Goal: Information Seeking & Learning: Learn about a topic

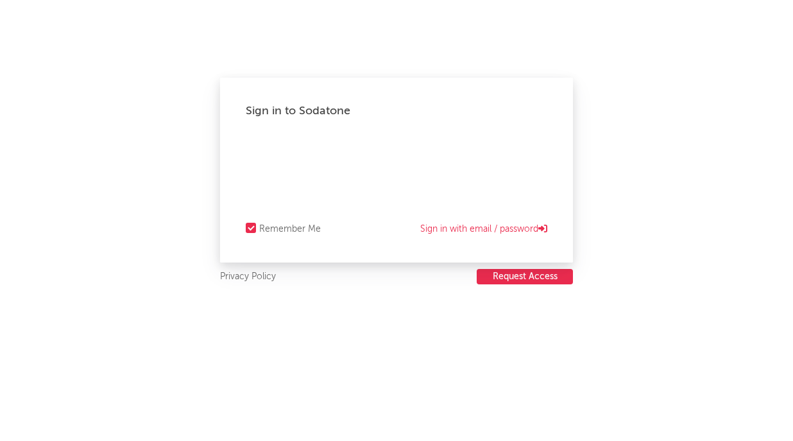
select select "recorded_music"
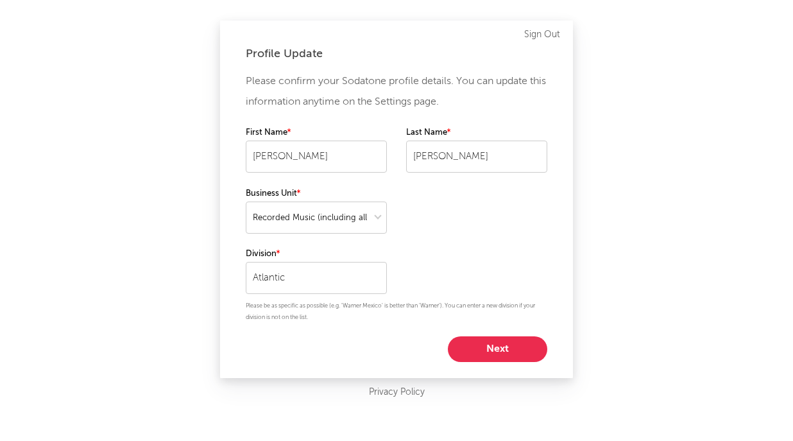
click at [478, 345] on button "Next" at bounding box center [497, 349] width 99 height 26
select select "manager"
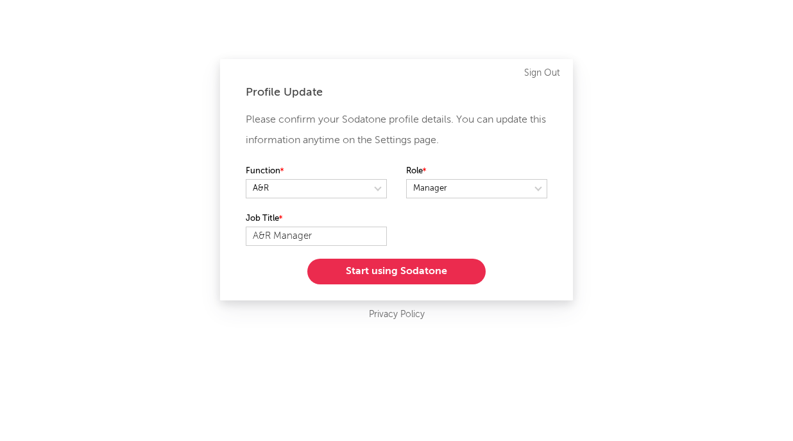
click at [377, 271] on button "Start using Sodatone" at bounding box center [396, 272] width 178 height 26
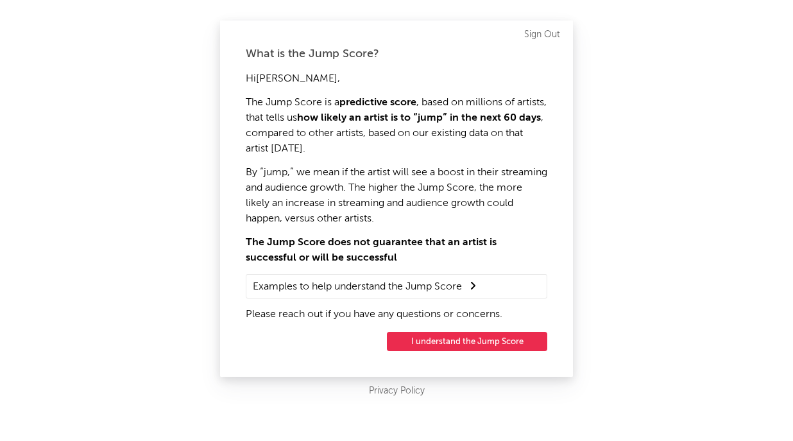
click at [456, 340] on button "I understand the Jump Score" at bounding box center [467, 341] width 160 height 19
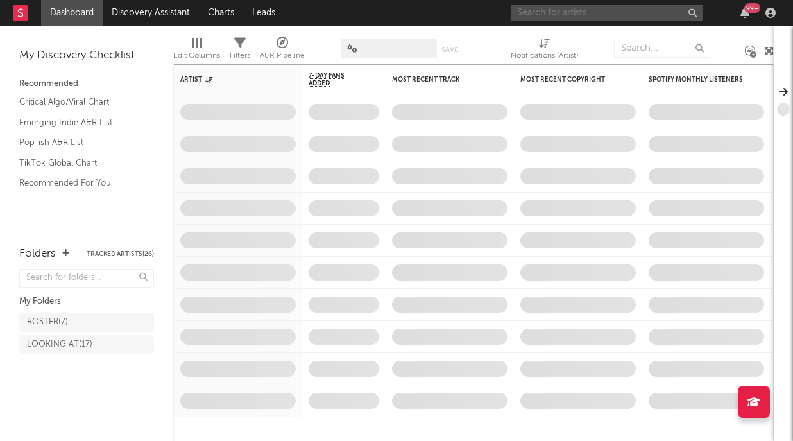
click at [537, 14] on input "text" at bounding box center [607, 13] width 193 height 16
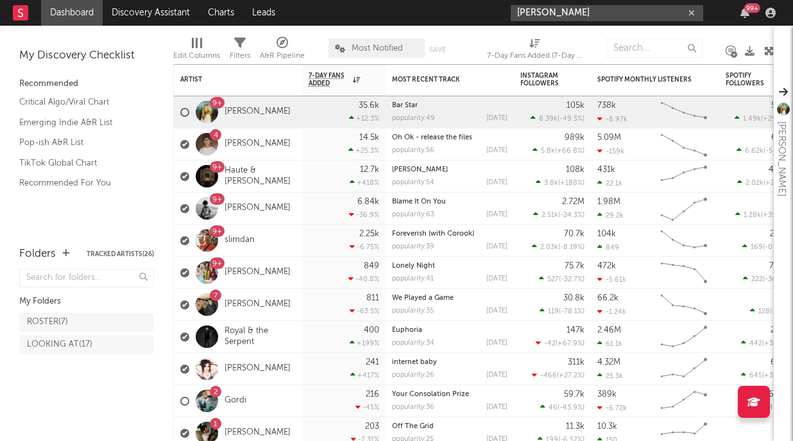
click at [577, 9] on input "[PERSON_NAME]" at bounding box center [607, 13] width 193 height 16
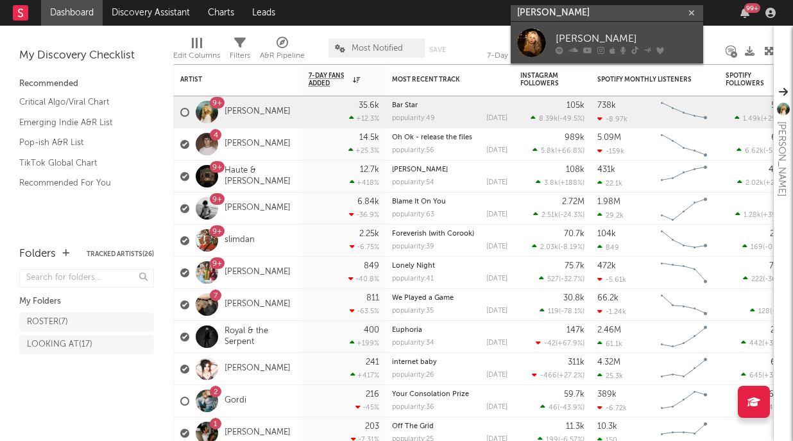
type input "[PERSON_NAME]"
click at [573, 31] on div "[PERSON_NAME]" at bounding box center [626, 38] width 141 height 15
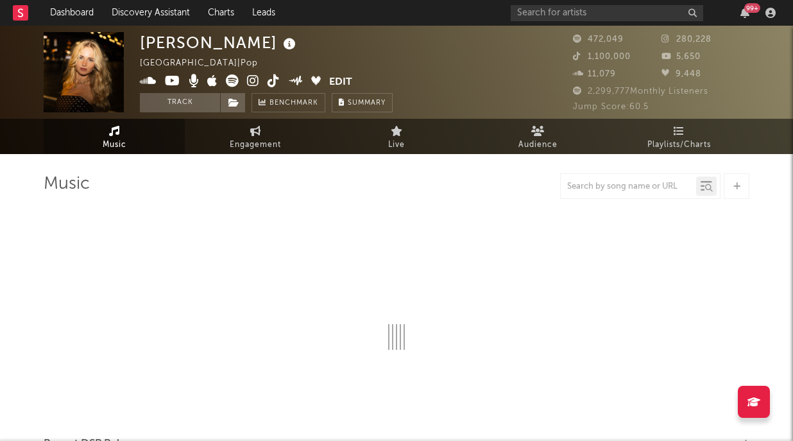
select select "6m"
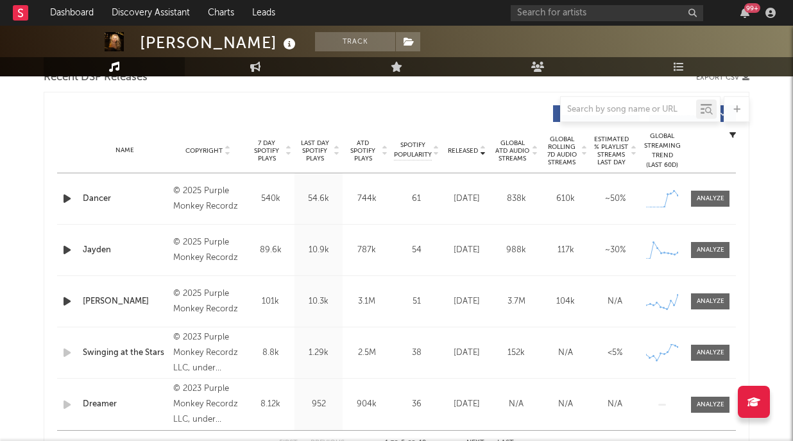
scroll to position [469, 0]
click at [709, 198] on div at bounding box center [711, 198] width 28 height 10
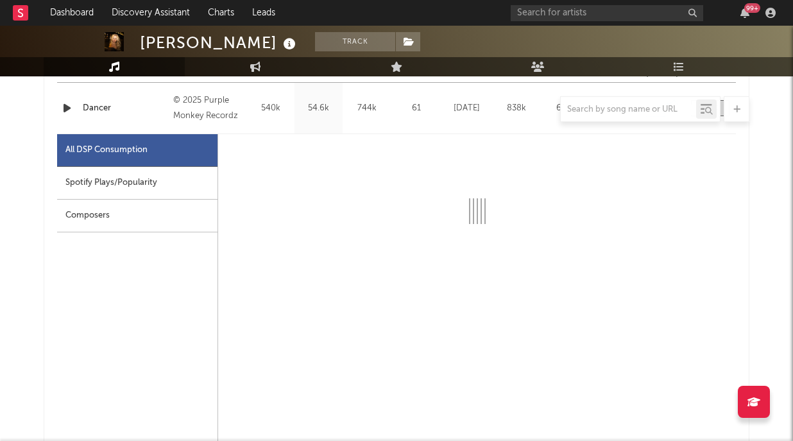
select select "1w"
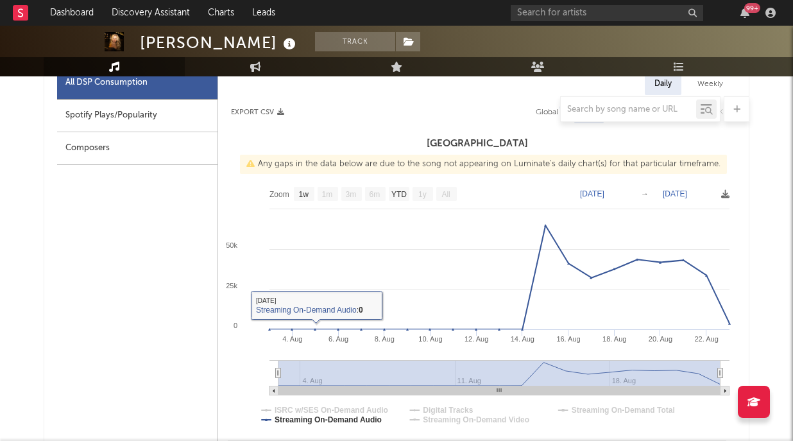
scroll to position [564, 0]
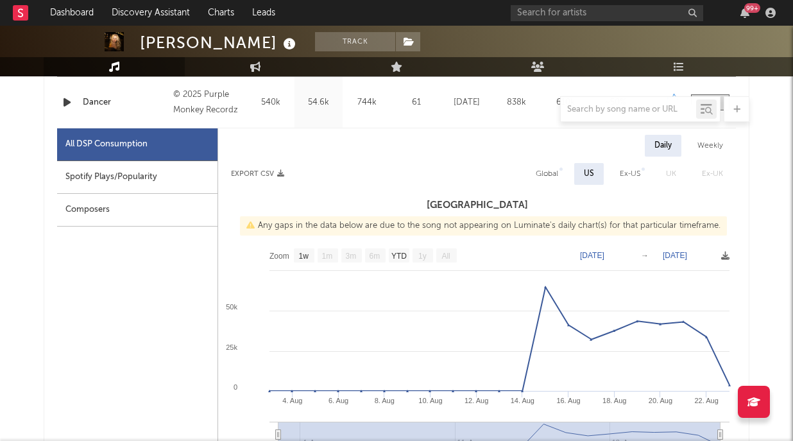
click at [150, 176] on div "Spotify Plays/Popularity" at bounding box center [137, 177] width 160 height 33
select select "1w"
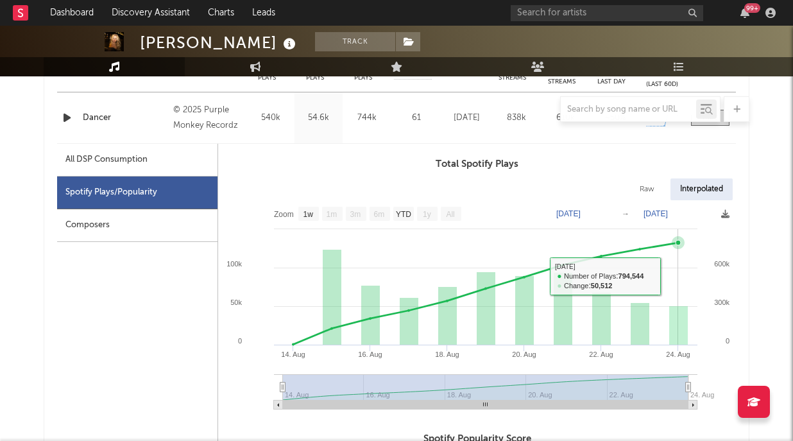
scroll to position [557, 0]
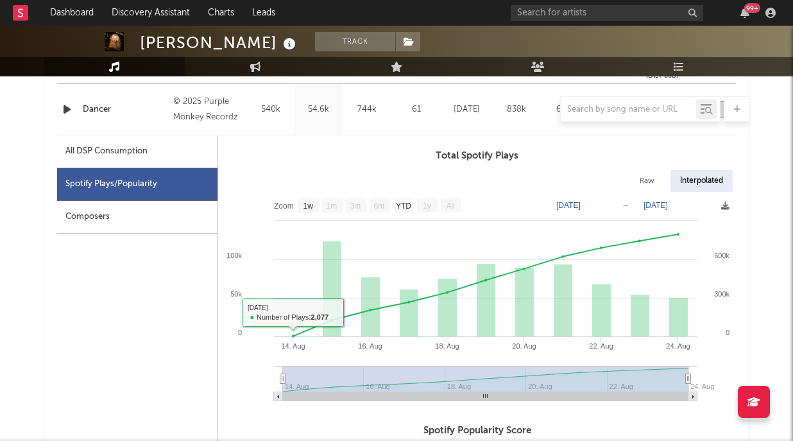
click at [113, 224] on div "Composers" at bounding box center [137, 217] width 160 height 33
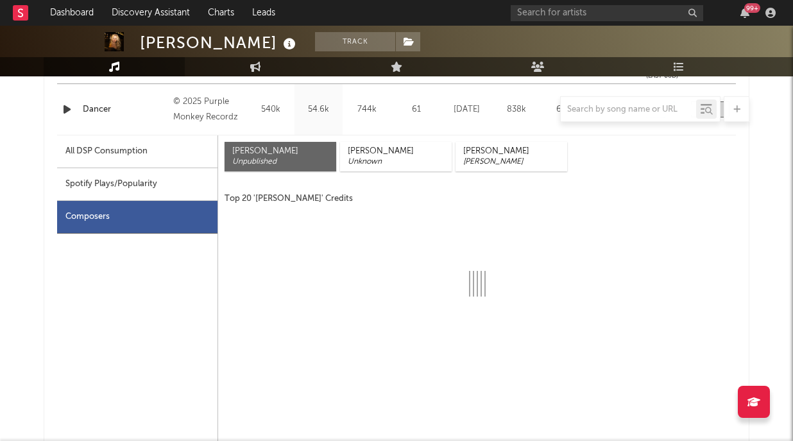
click at [116, 182] on div "Spotify Plays/Popularity" at bounding box center [137, 184] width 160 height 33
select select "1w"
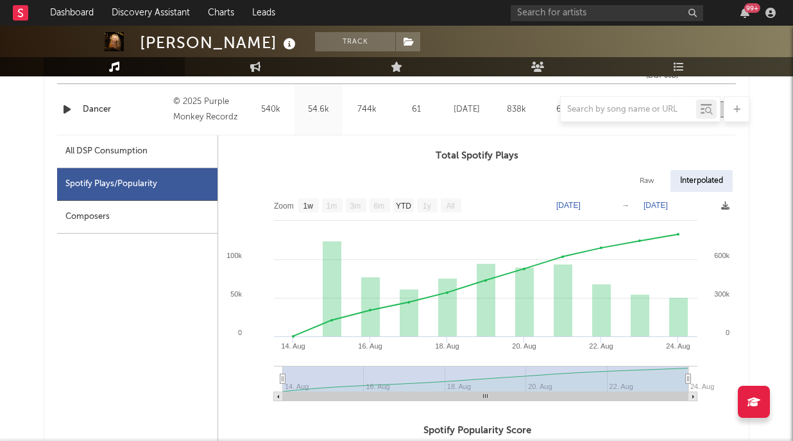
scroll to position [0, 0]
